Goal: Task Accomplishment & Management: Complete application form

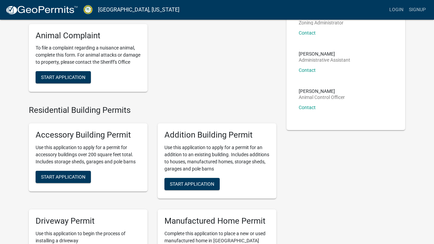
scroll to position [63, 0]
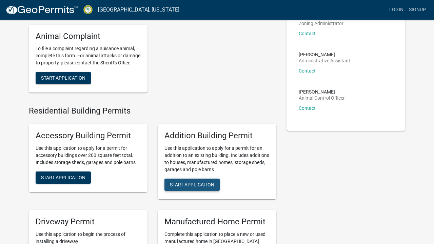
click at [199, 187] on span "Start Application" at bounding box center [192, 184] width 44 height 5
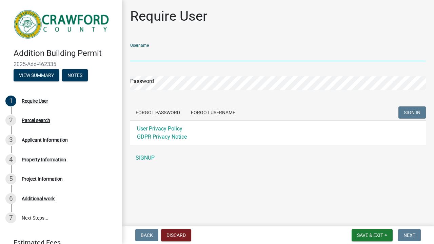
type input "motez"
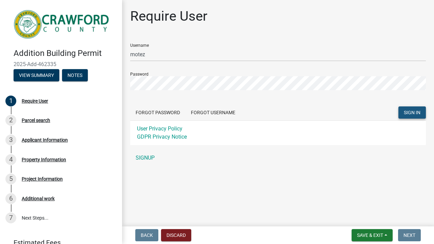
click at [406, 114] on span "SIGN IN" at bounding box center [412, 112] width 17 height 5
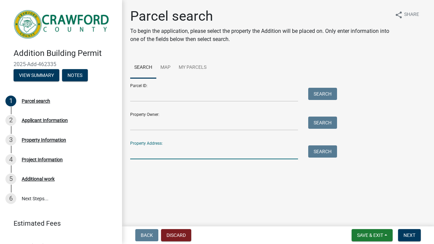
click at [219, 157] on input "Property Address:" at bounding box center [214, 153] width 168 height 14
type input "1412 [PERSON_NAME][GEOGRAPHIC_DATA]"
click at [330, 157] on button "Search" at bounding box center [323, 152] width 29 height 12
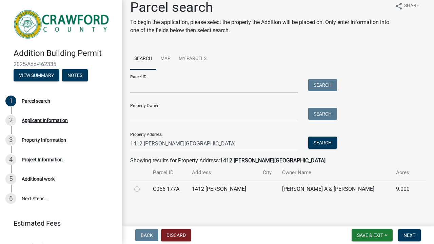
scroll to position [15, 0]
click at [143, 185] on label at bounding box center [143, 185] width 0 height 0
click at [143, 188] on 177A "radio" at bounding box center [145, 187] width 4 height 4
radio 177A "true"
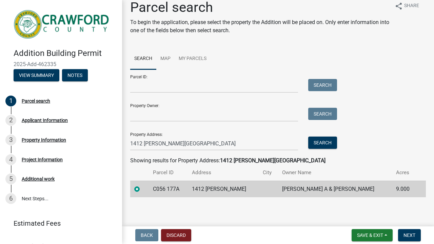
scroll to position [0, 0]
click at [183, 235] on button "Discard" at bounding box center [176, 235] width 30 height 12
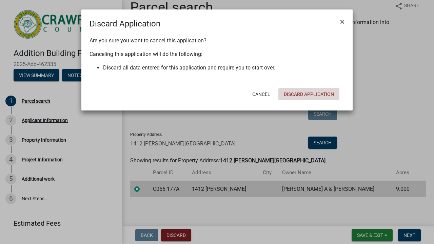
click at [301, 93] on button "Discard Application" at bounding box center [309, 94] width 61 height 12
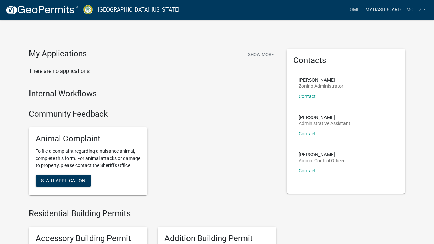
click at [381, 10] on link "My Dashboard" at bounding box center [383, 9] width 41 height 13
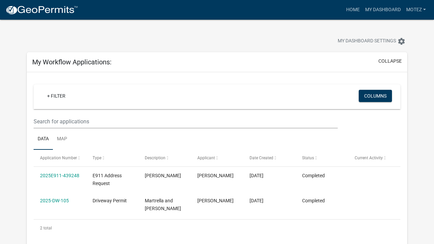
scroll to position [2, 0]
